Goal: Task Accomplishment & Management: Use online tool/utility

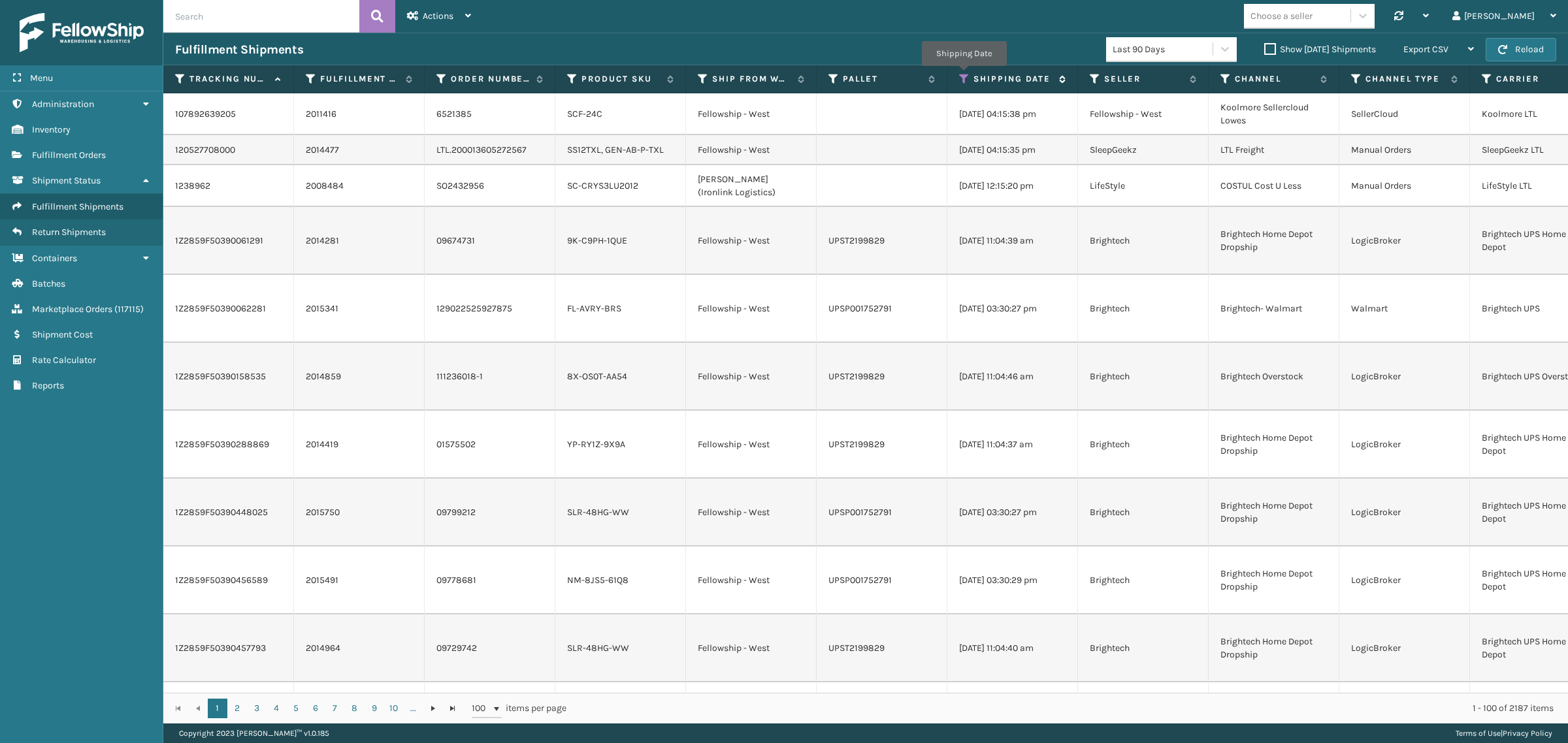
click at [964, 75] on icon at bounding box center [964, 79] width 10 height 11
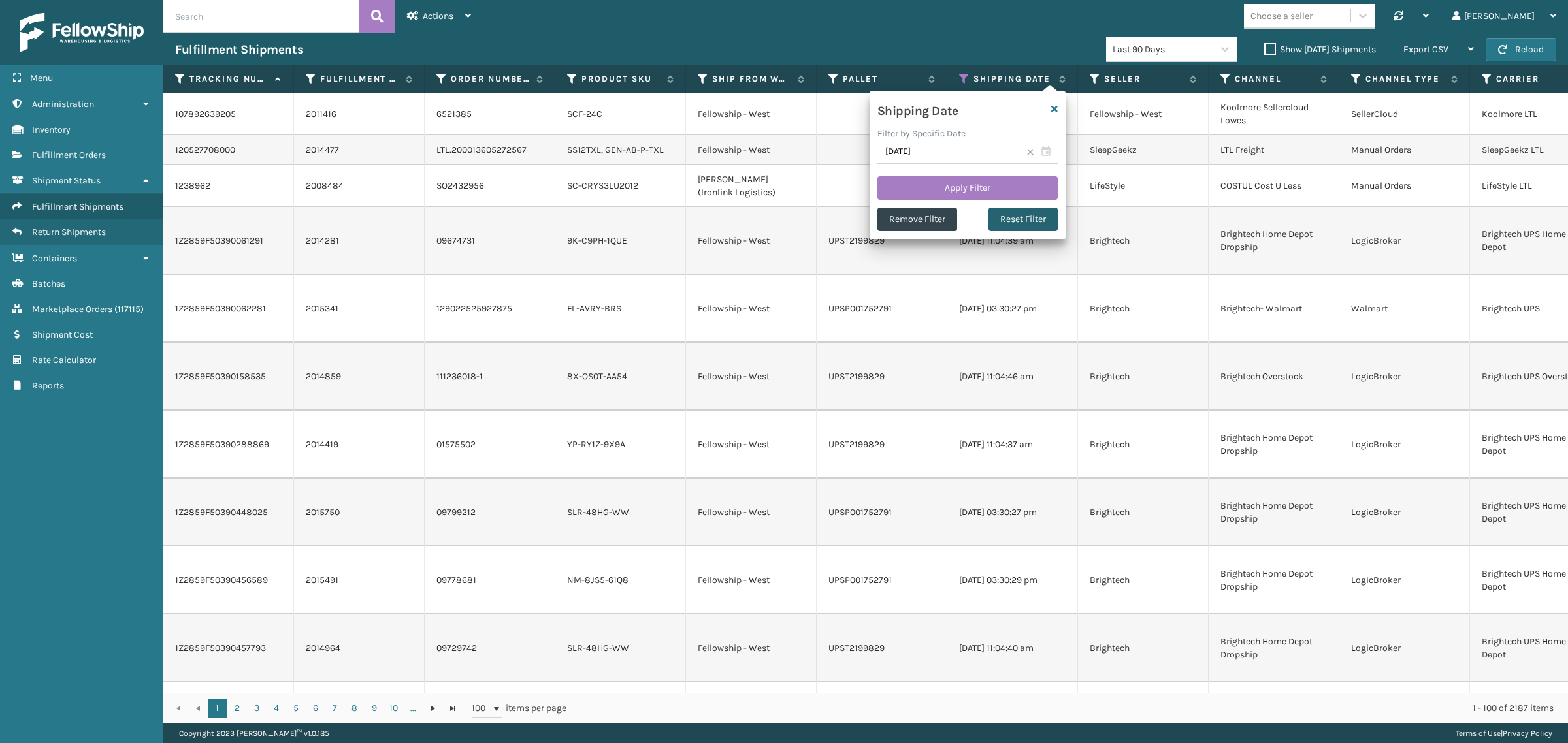
click at [1036, 216] on button "Reset Filter" at bounding box center [1022, 219] width 69 height 24
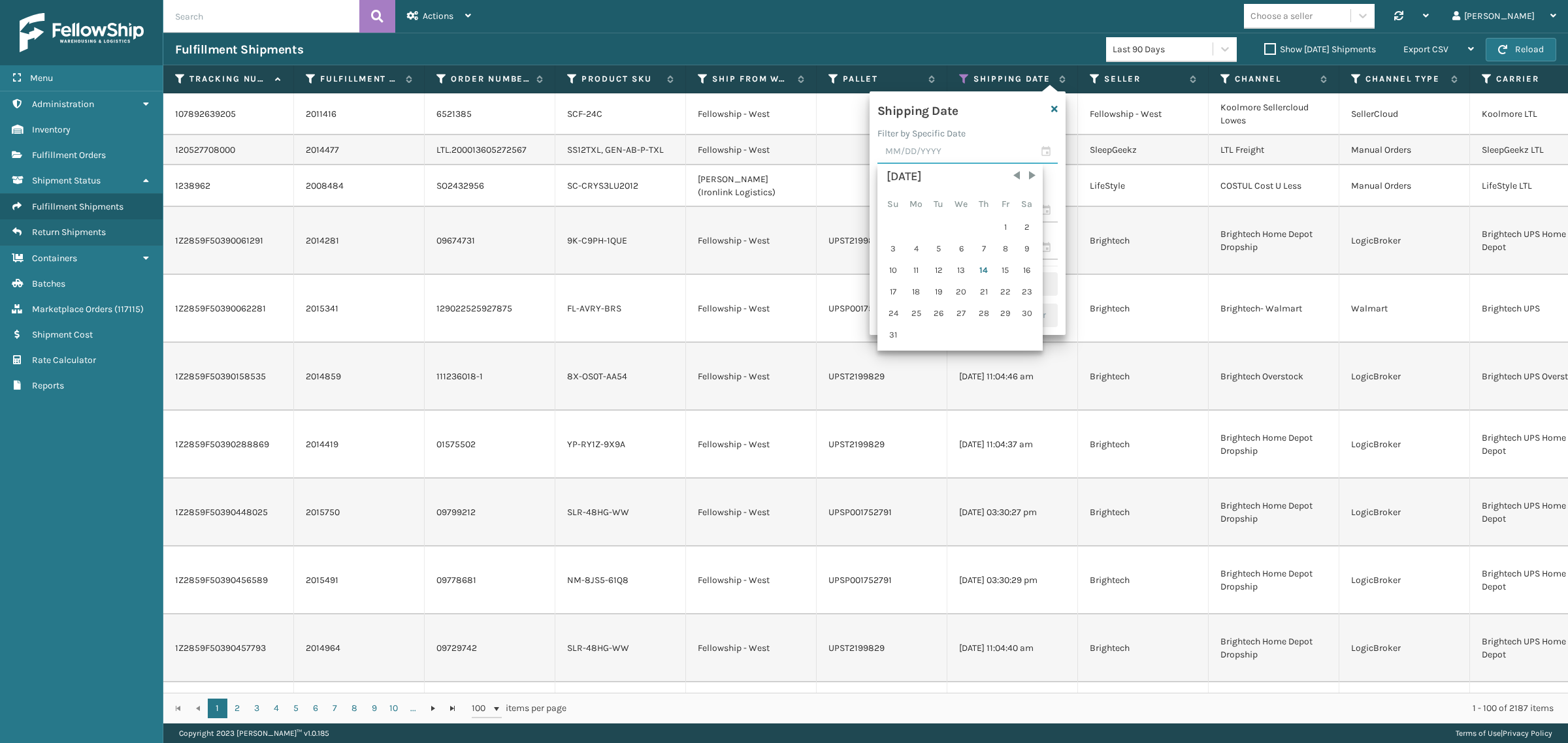
click at [959, 141] on input "text" at bounding box center [967, 152] width 180 height 24
click at [958, 265] on div "13" at bounding box center [961, 270] width 22 height 19
type input "[DATE]"
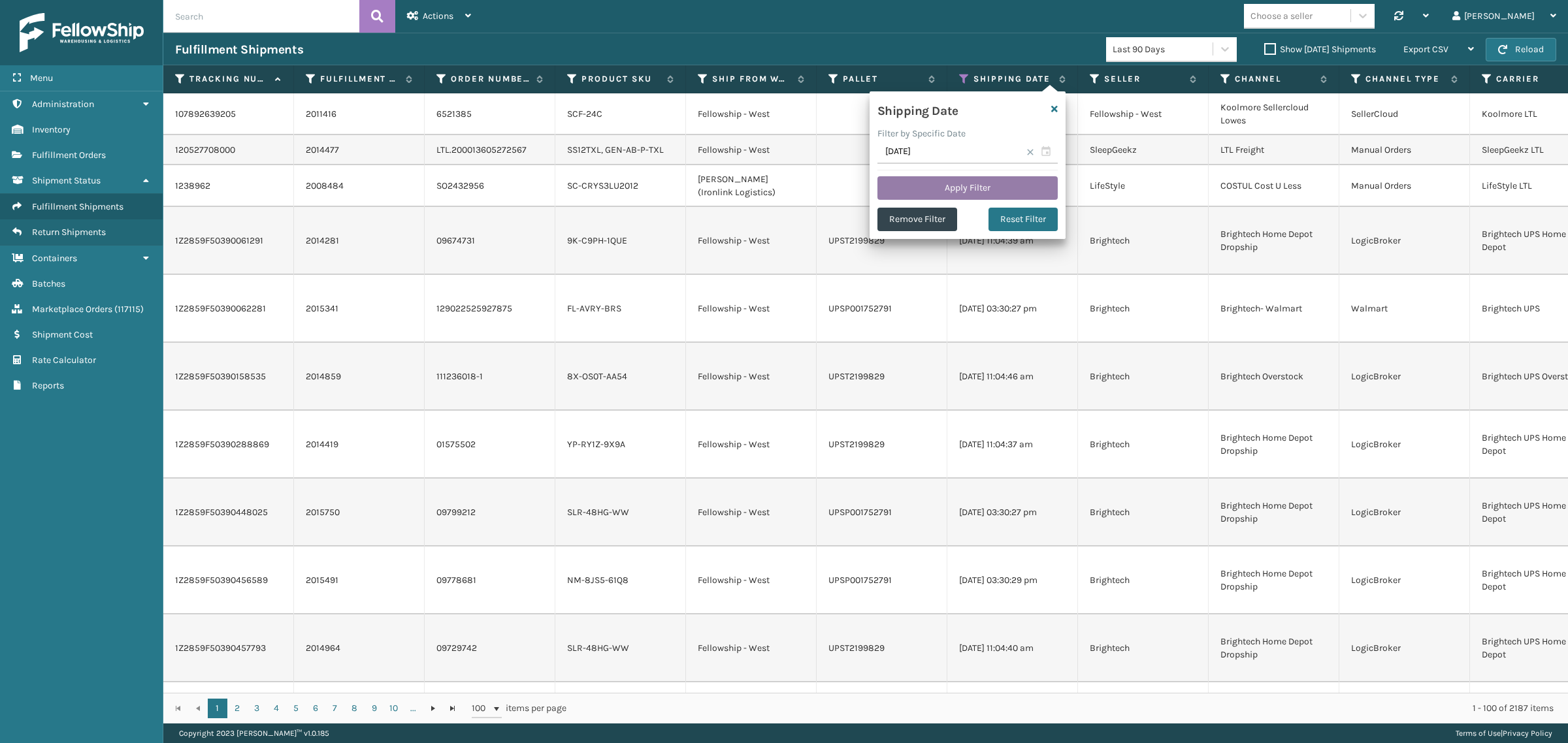
click at [952, 185] on button "Apply Filter" at bounding box center [967, 188] width 180 height 24
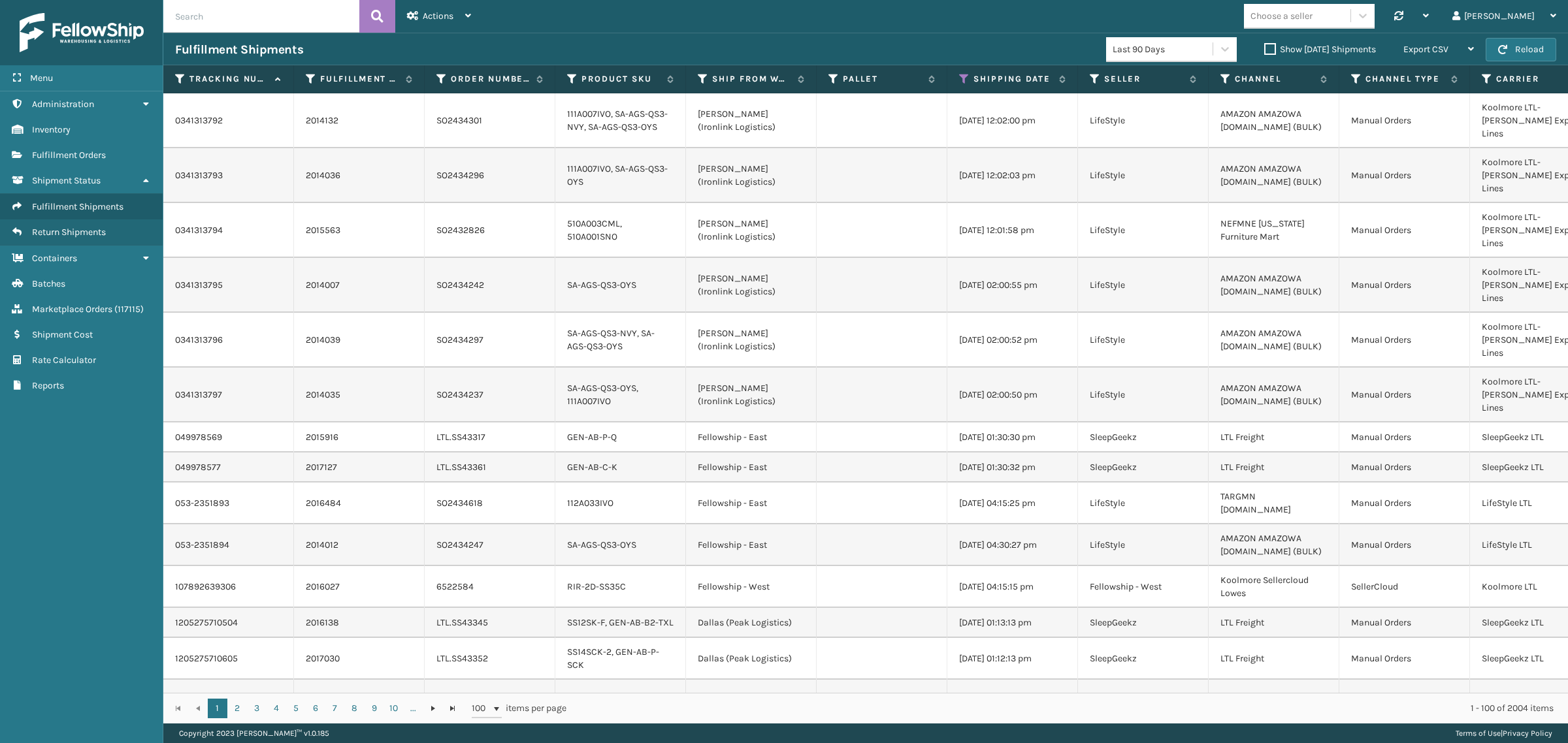
click at [1264, 45] on label "Show [DATE] Shipments" at bounding box center [1320, 49] width 112 height 11
click at [1264, 45] on input "Show [DATE] Shipments" at bounding box center [1264, 46] width 1 height 9
click at [1264, 46] on label "Show [DATE] Shipments" at bounding box center [1320, 49] width 112 height 11
click at [1264, 46] on input "Show [DATE] Shipments" at bounding box center [1264, 46] width 1 height 9
click at [1444, 46] on span "Export CSV" at bounding box center [1426, 49] width 45 height 11
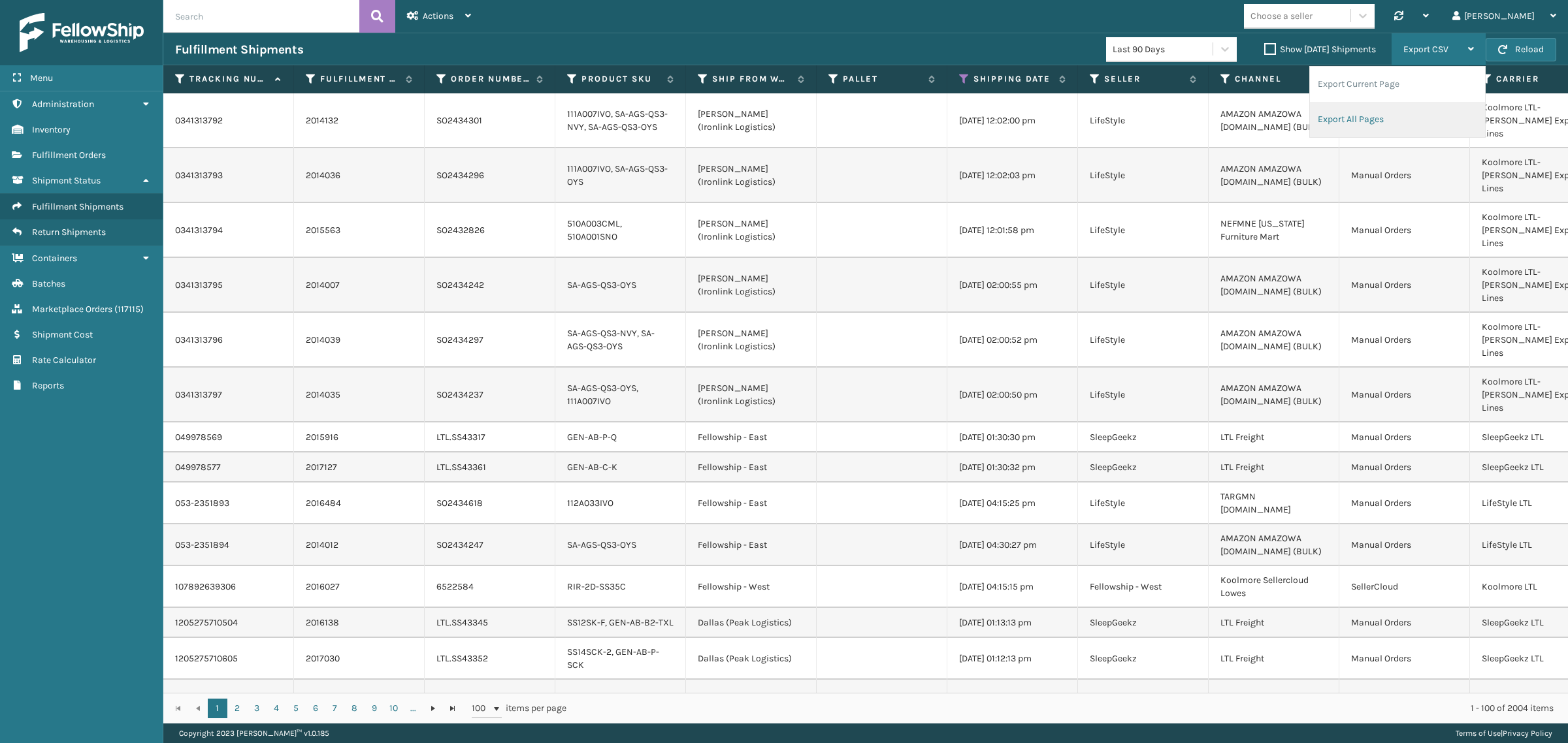
click at [1426, 120] on li "Export All Pages" at bounding box center [1397, 120] width 175 height 35
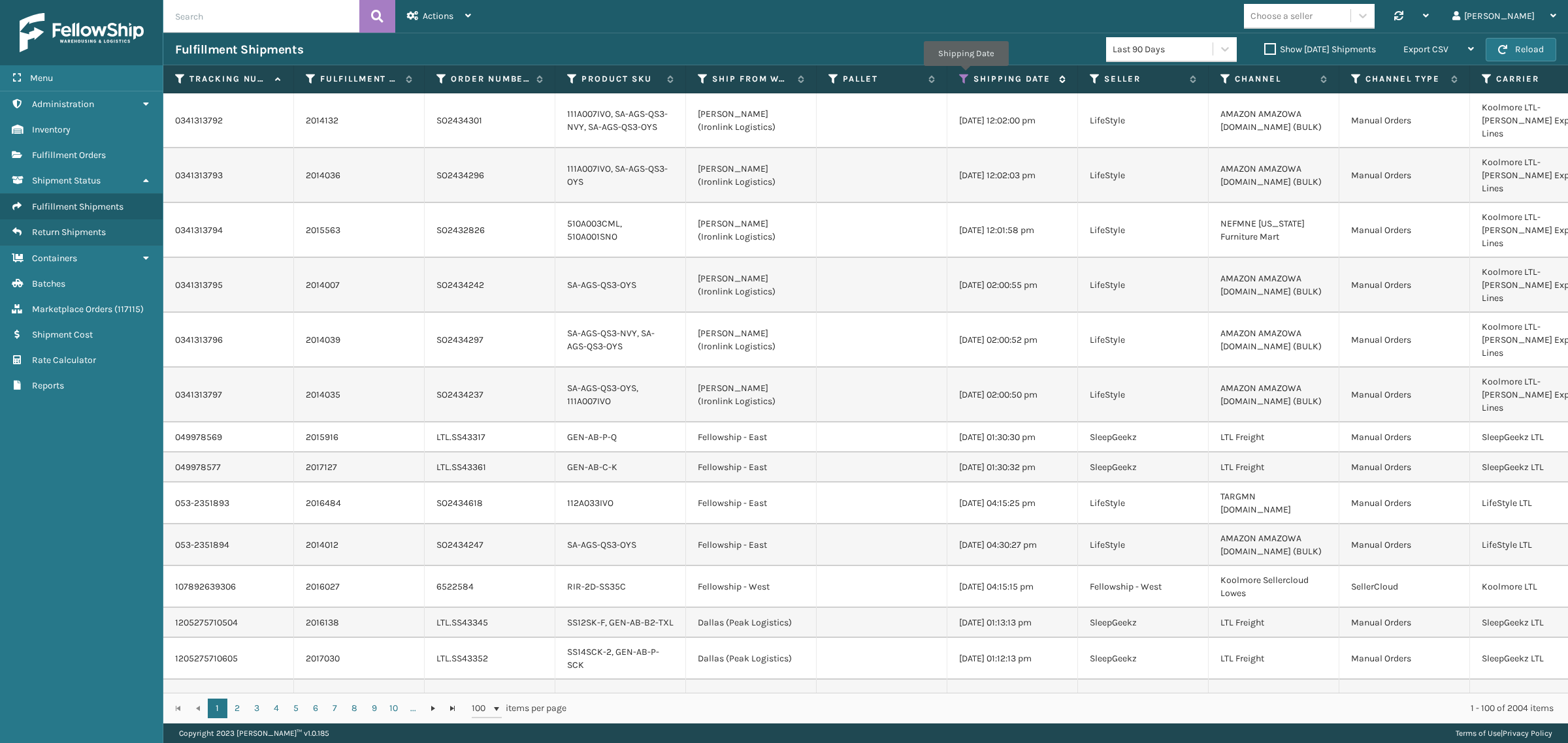
click at [965, 75] on icon at bounding box center [964, 79] width 10 height 11
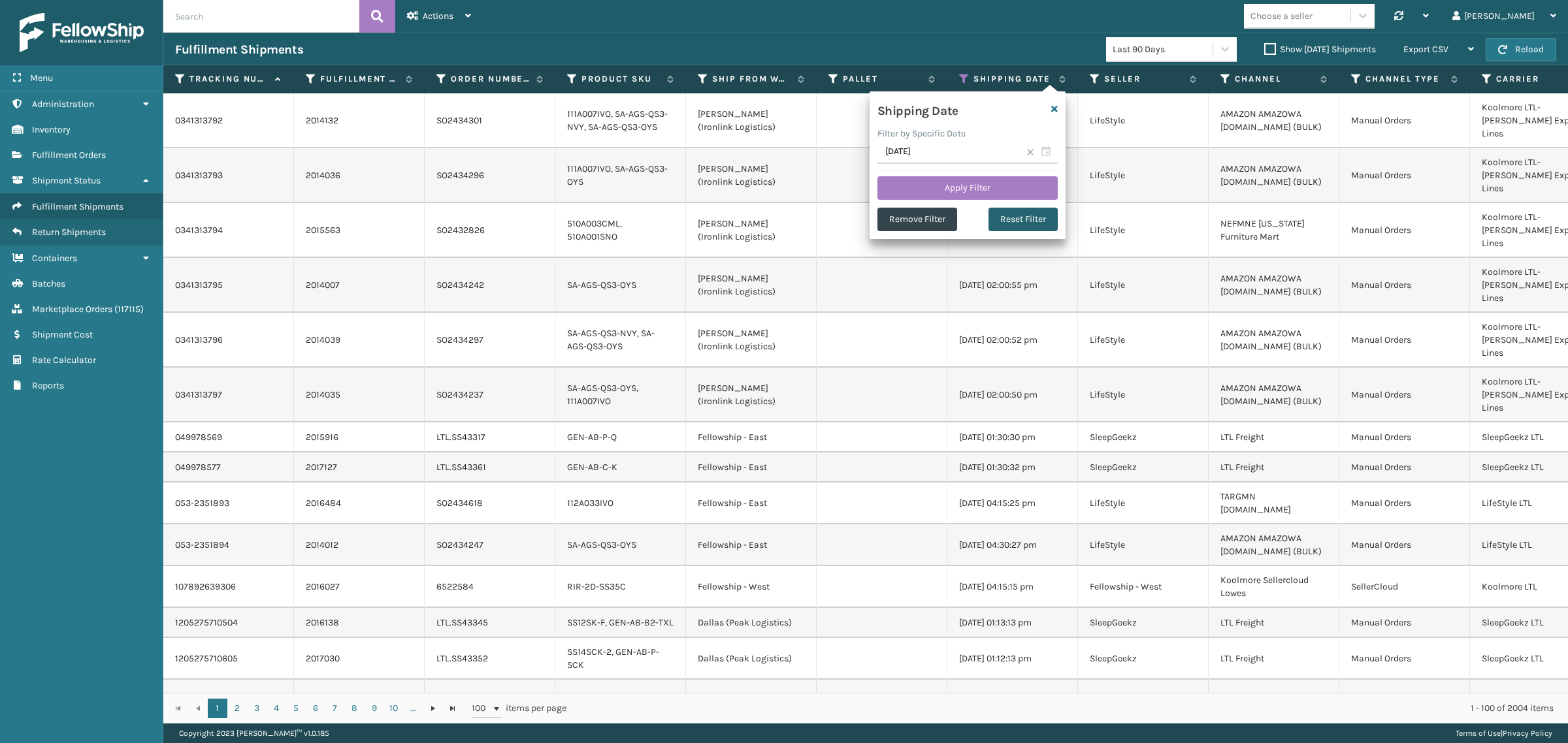
click at [1034, 217] on button "Reset Filter" at bounding box center [1022, 219] width 69 height 24
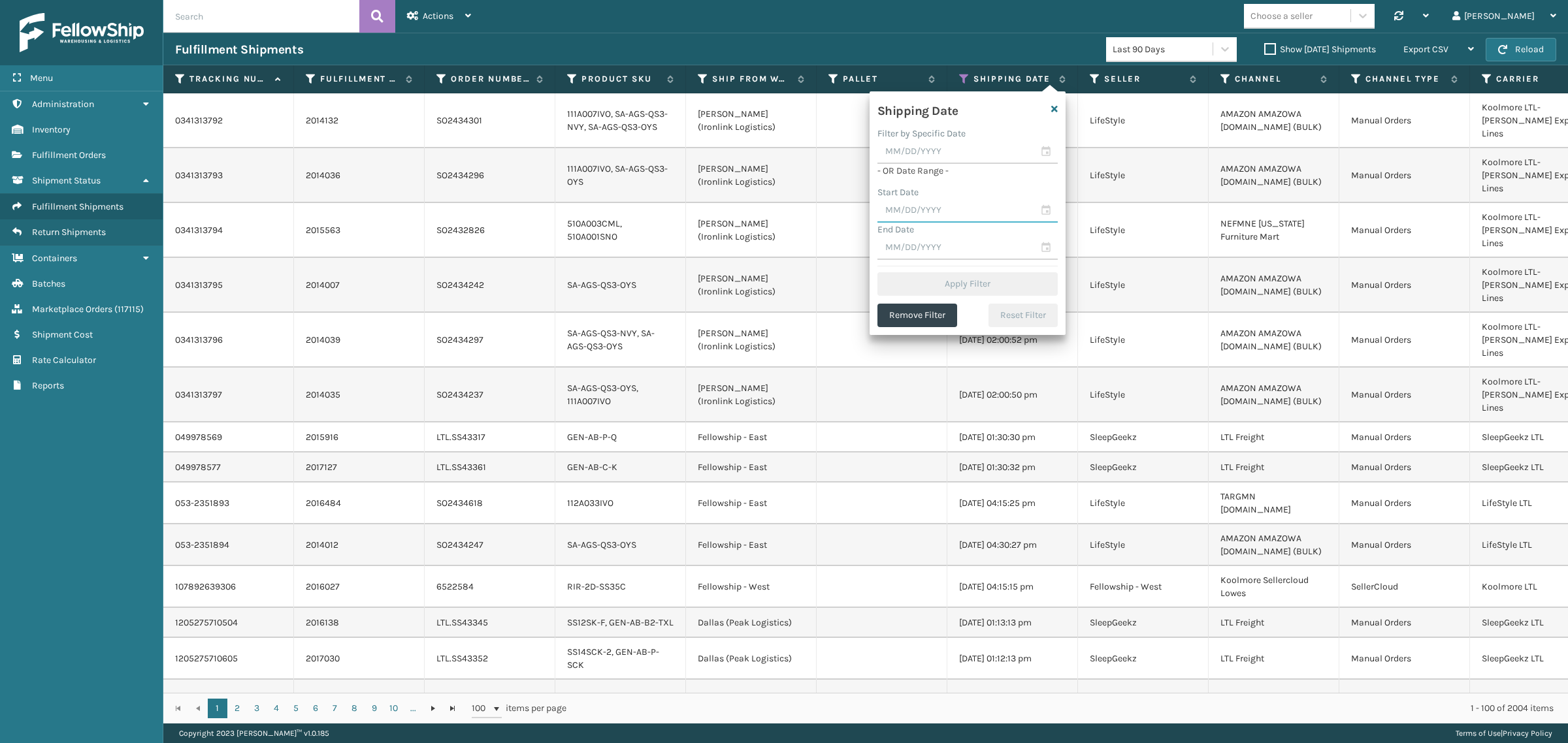
click at [959, 199] on input "text" at bounding box center [967, 210] width 180 height 24
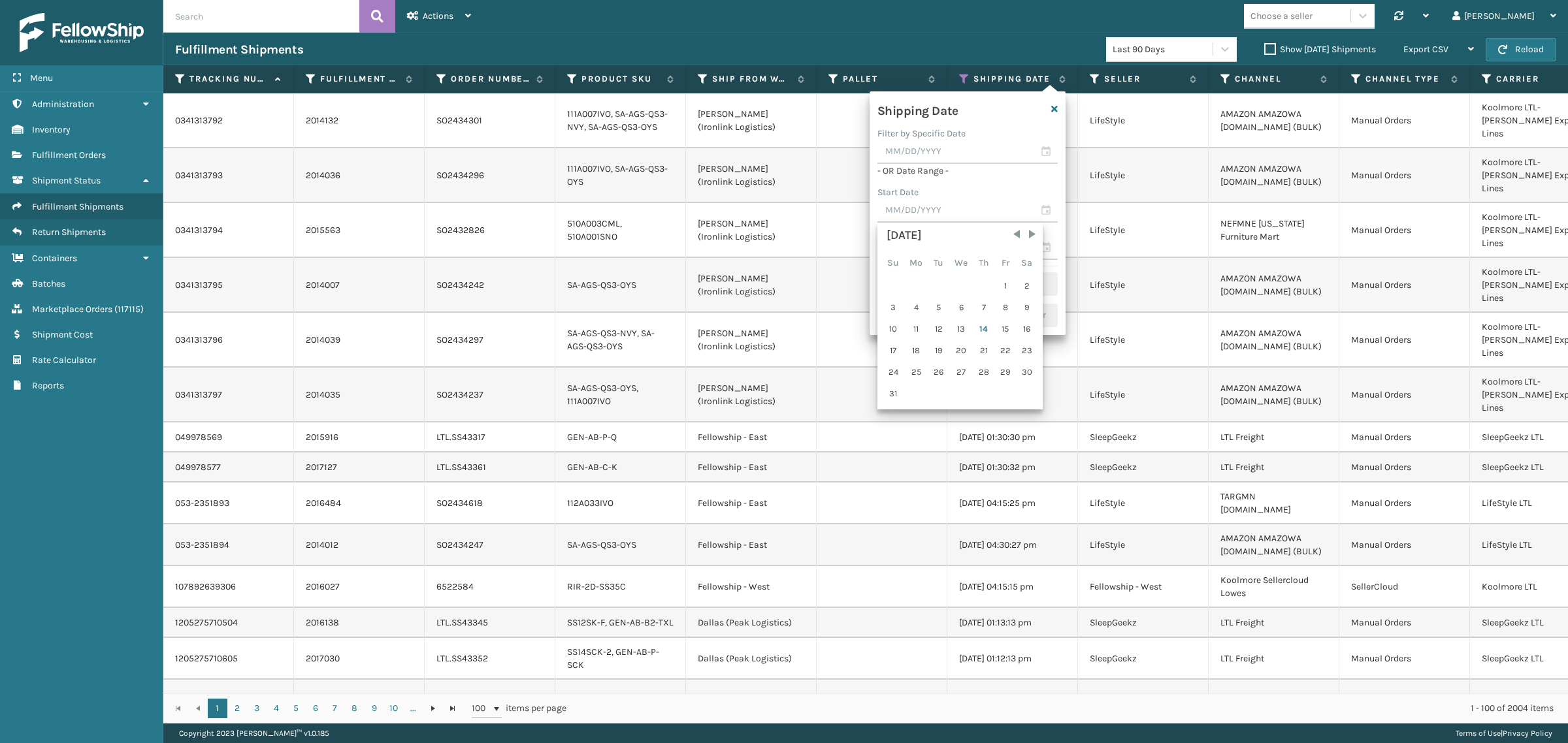
click at [980, 307] on div "7" at bounding box center [984, 307] width 19 height 19
type input "[DATE]"
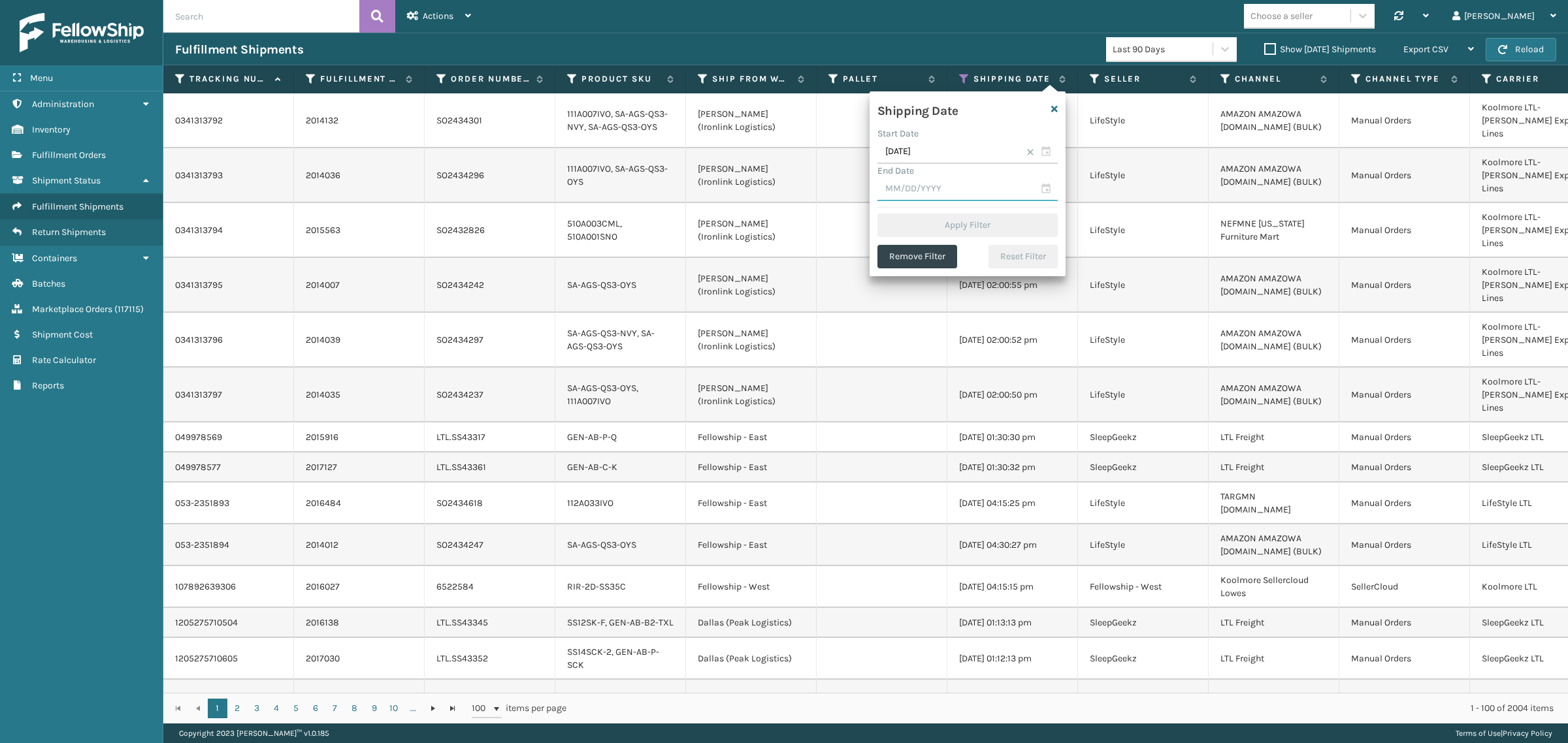
click at [977, 184] on input "text" at bounding box center [967, 189] width 180 height 24
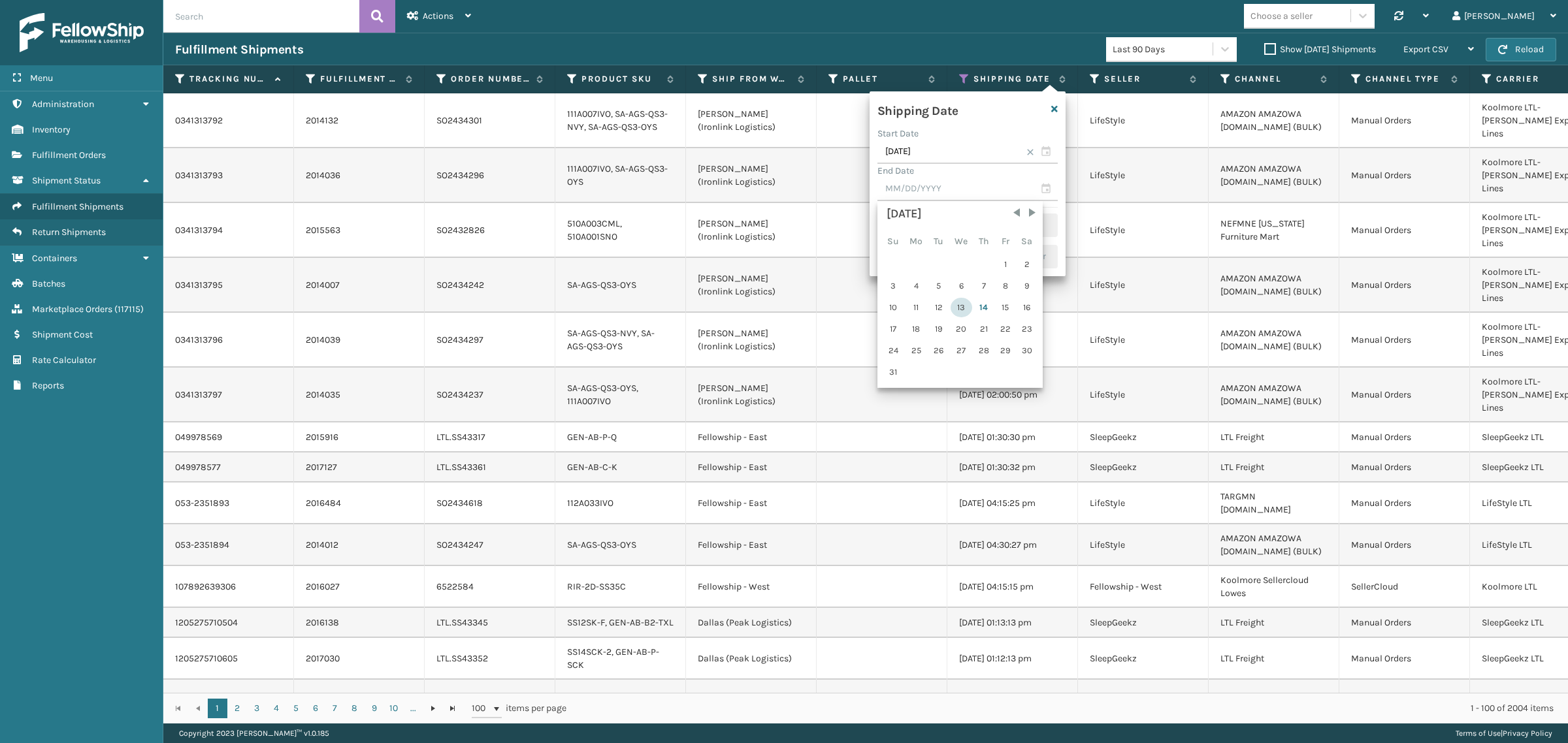
click at [954, 301] on div "13" at bounding box center [961, 307] width 22 height 19
type input "[DATE]"
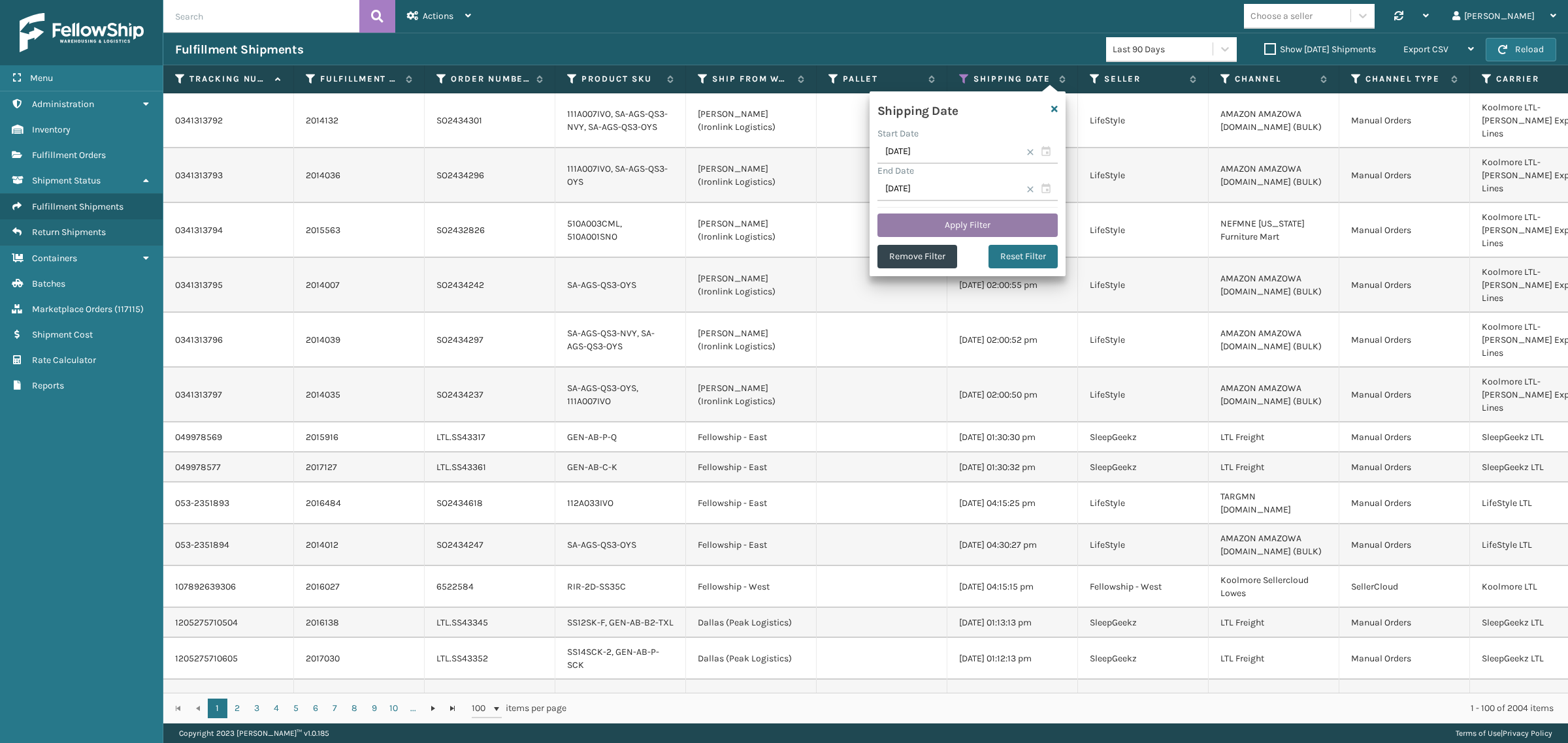
click at [958, 217] on button "Apply Filter" at bounding box center [967, 225] width 180 height 24
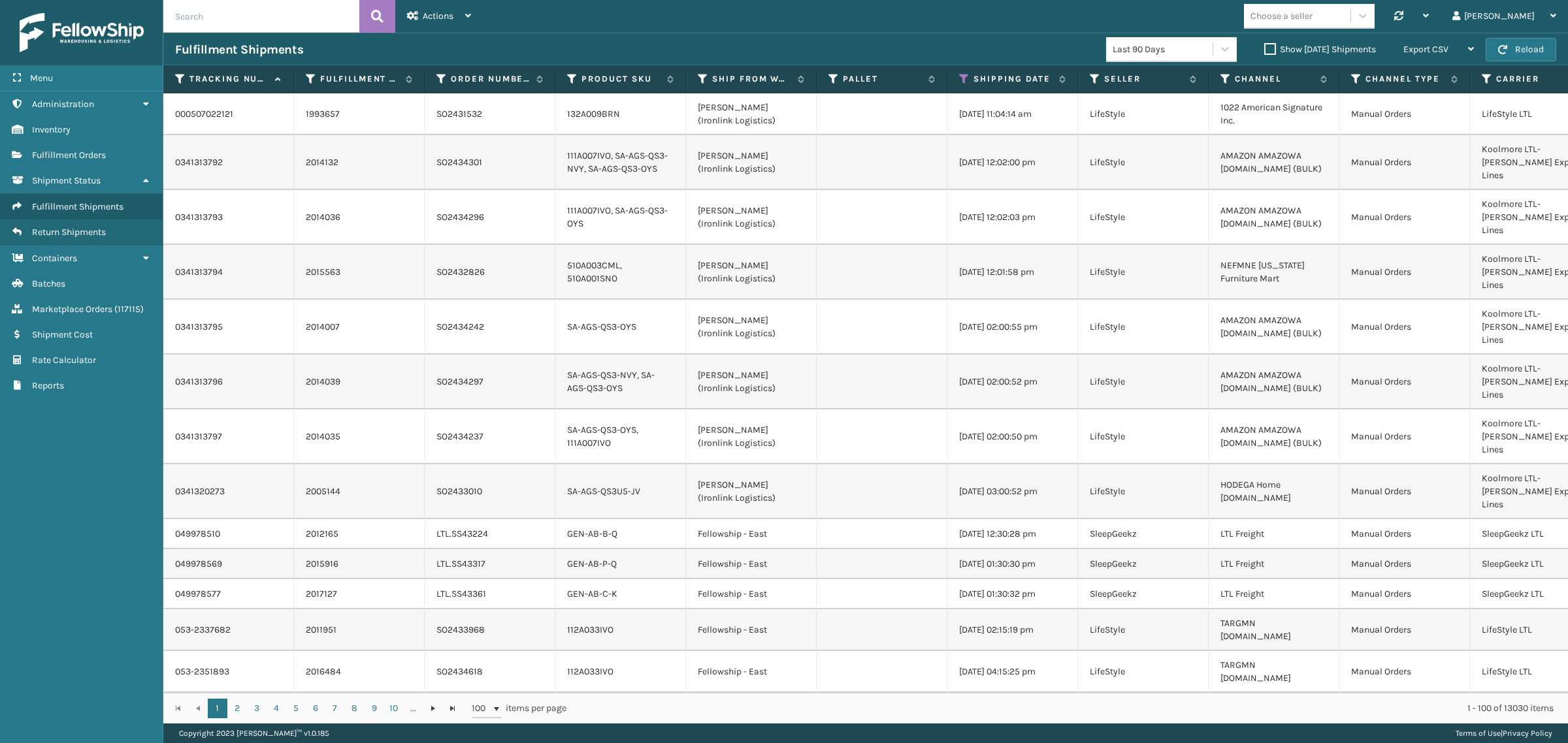
click at [1264, 51] on label "Show [DATE] Shipments" at bounding box center [1320, 49] width 112 height 11
click at [1264, 51] on input "Show [DATE] Shipments" at bounding box center [1264, 46] width 1 height 9
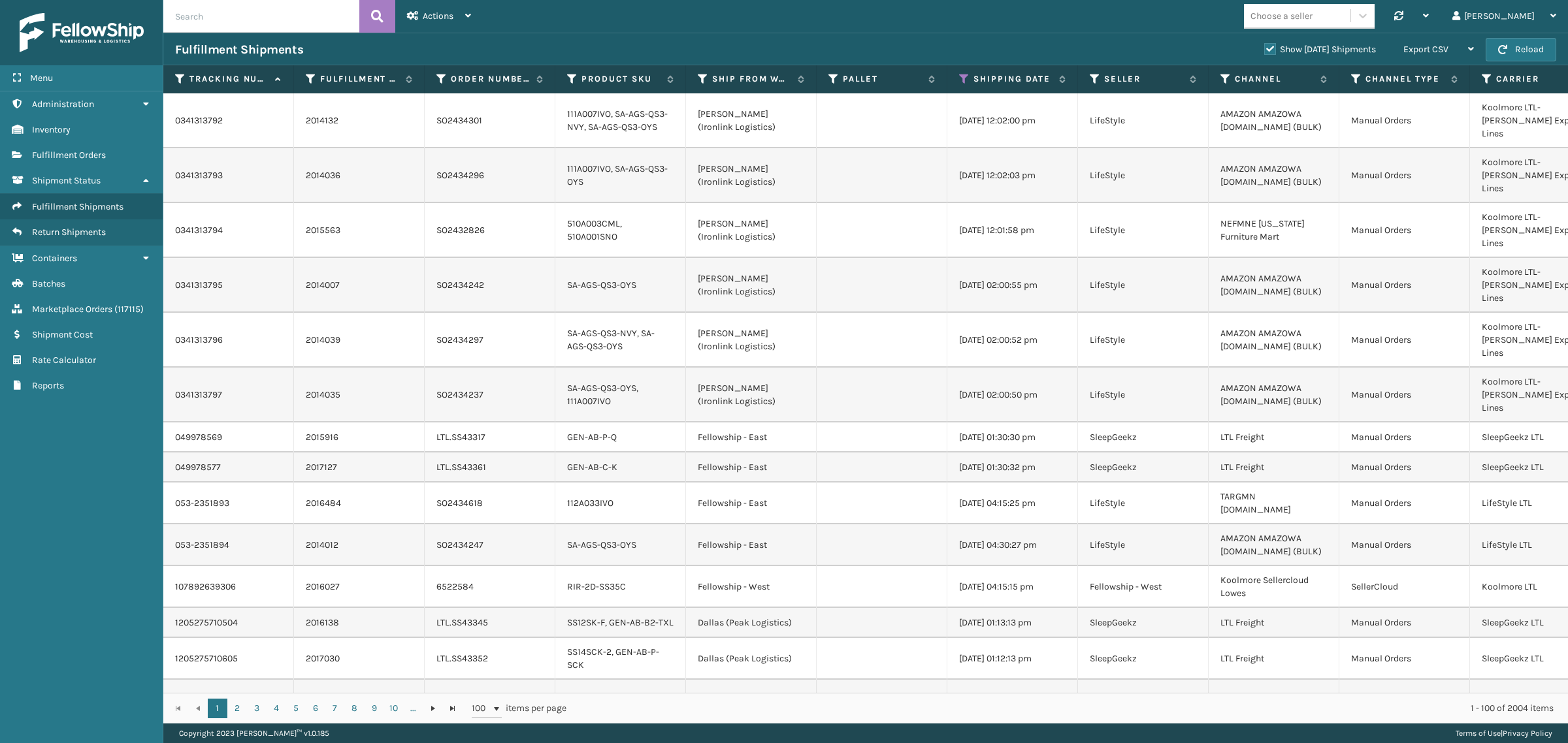
click at [1264, 44] on label "Show [DATE] Shipments" at bounding box center [1320, 49] width 112 height 11
click at [1264, 44] on input "Show [DATE] Shipments" at bounding box center [1264, 46] width 1 height 9
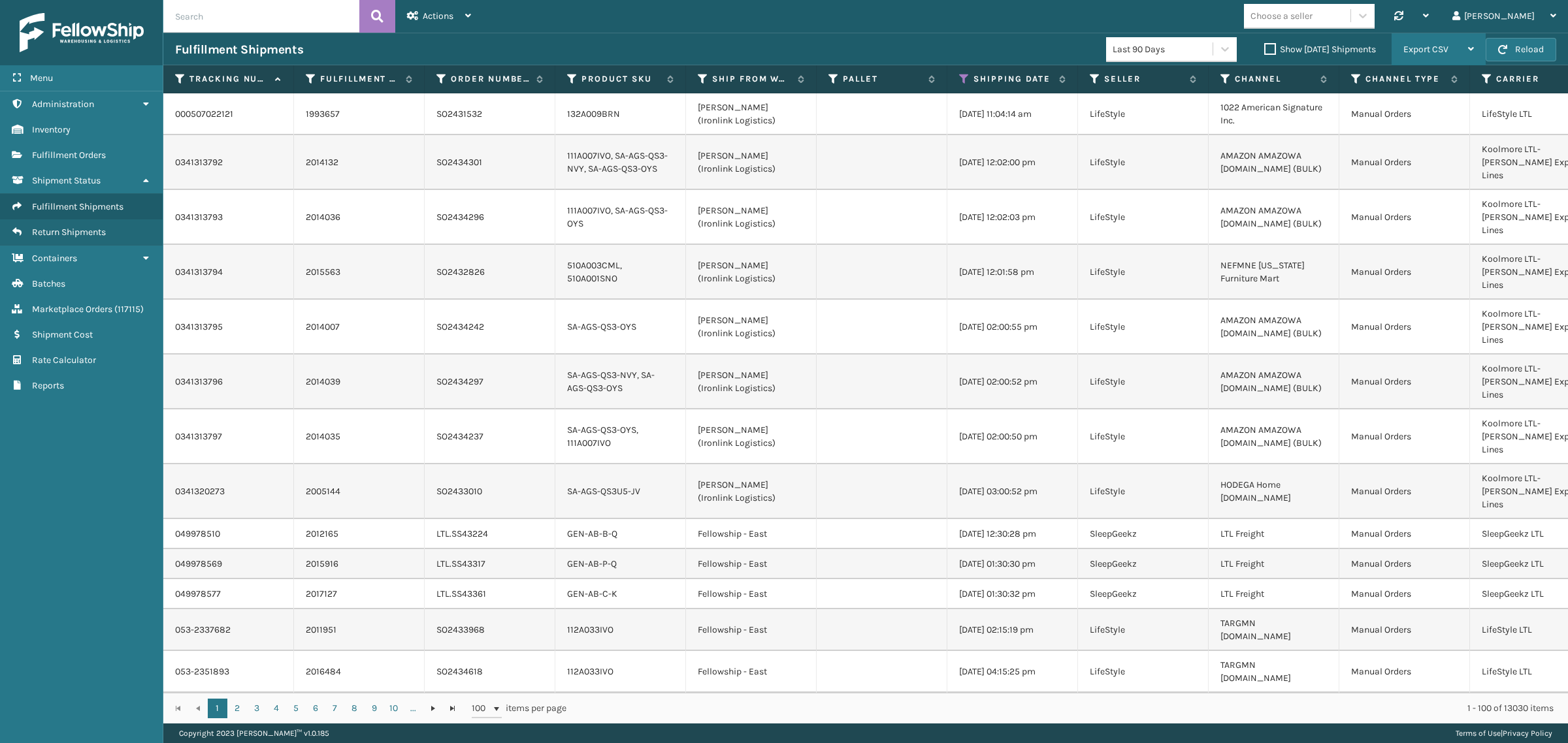
click at [1442, 44] on span "Export CSV" at bounding box center [1426, 49] width 45 height 11
click at [1441, 118] on li "Export All Pages" at bounding box center [1397, 120] width 175 height 35
click at [959, 75] on icon at bounding box center [964, 79] width 10 height 11
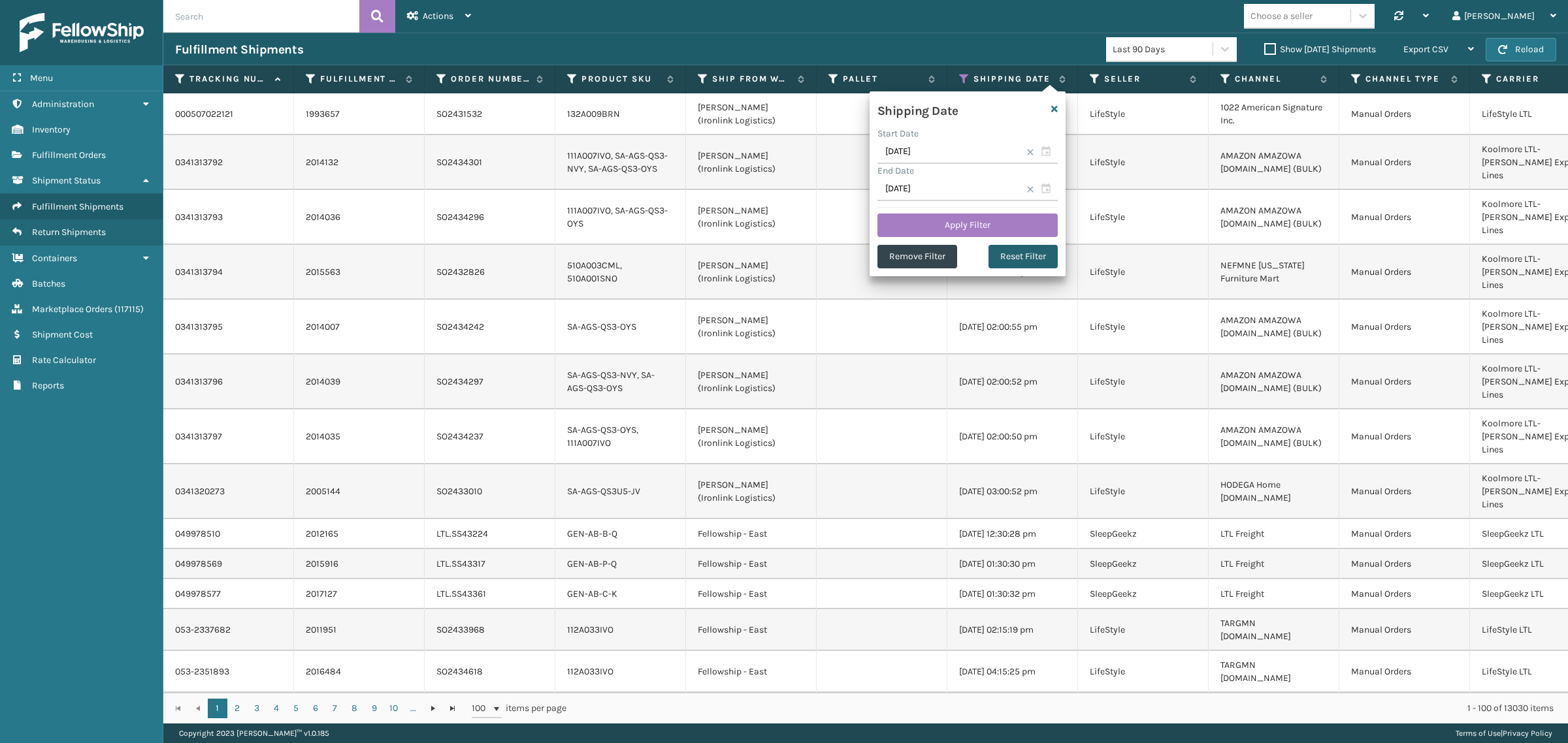
click at [1024, 251] on button "Reset Filter" at bounding box center [1022, 256] width 69 height 24
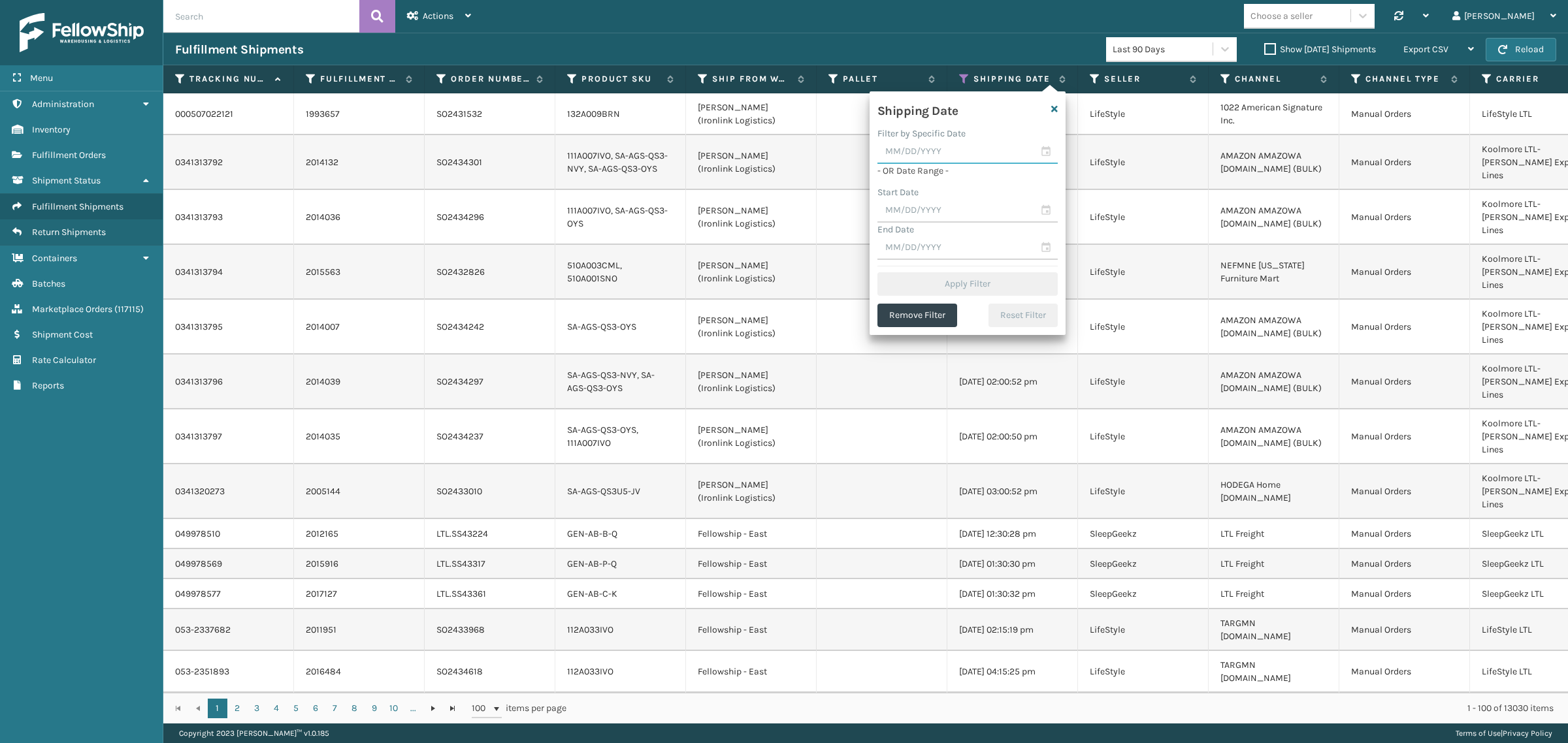
click at [946, 147] on input "text" at bounding box center [967, 152] width 180 height 24
click at [960, 263] on div "13" at bounding box center [961, 270] width 22 height 19
type input "[DATE]"
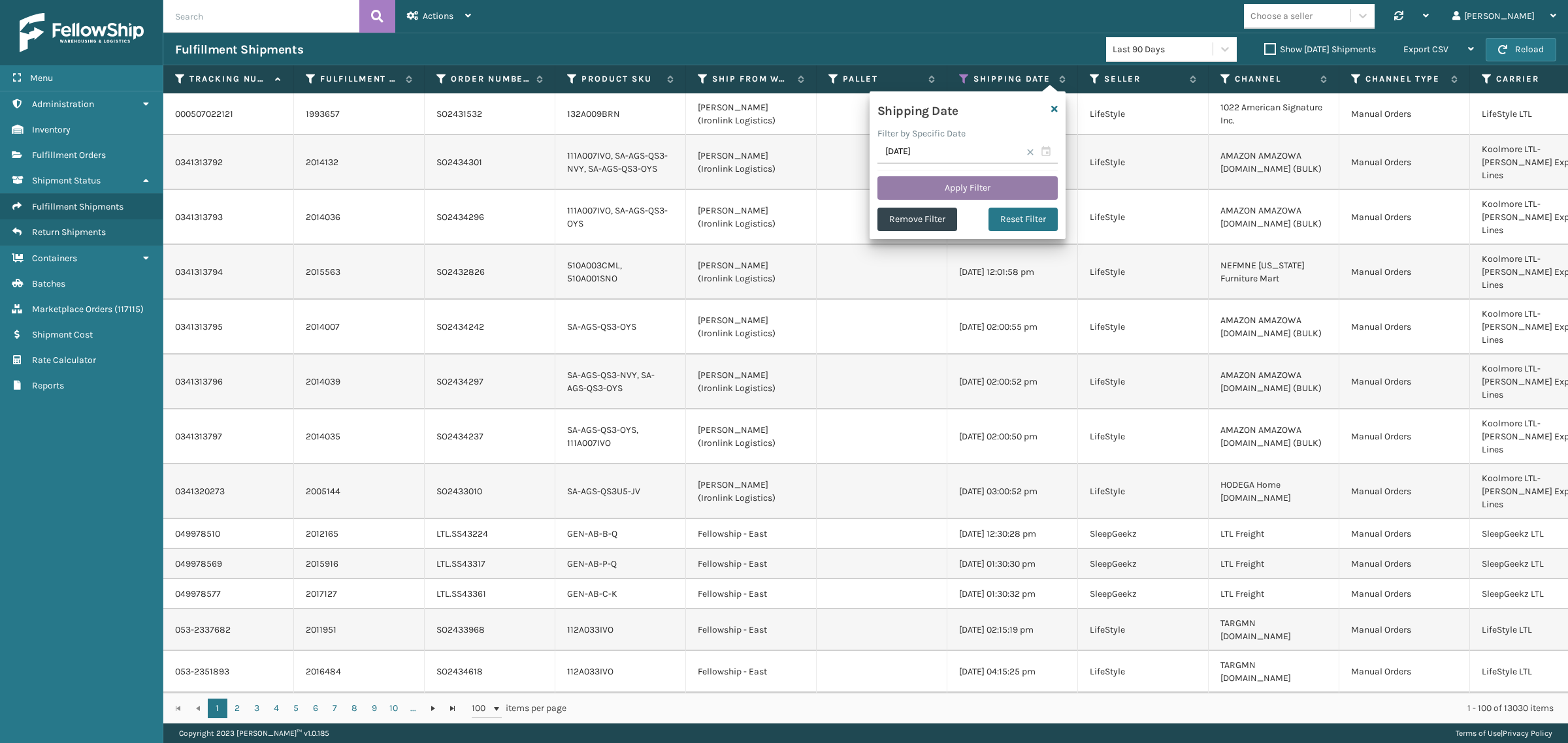
click at [954, 176] on button "Apply Filter" at bounding box center [967, 188] width 180 height 24
